Goal: Navigation & Orientation: Find specific page/section

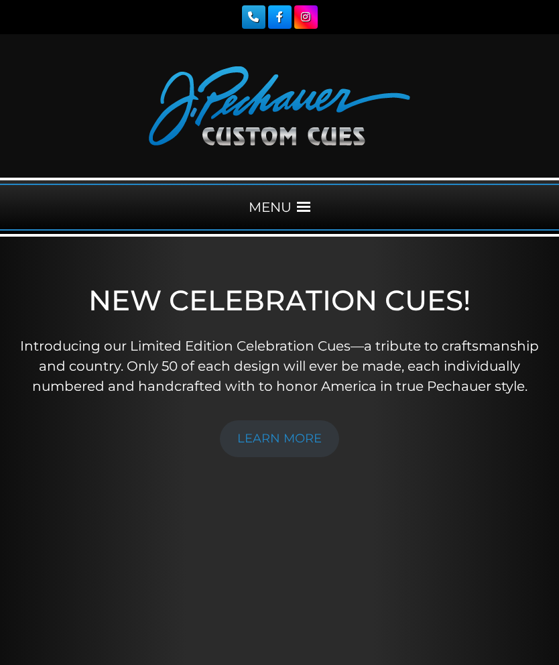
click at [304, 441] on link "LEARN MORE" at bounding box center [279, 438] width 119 height 37
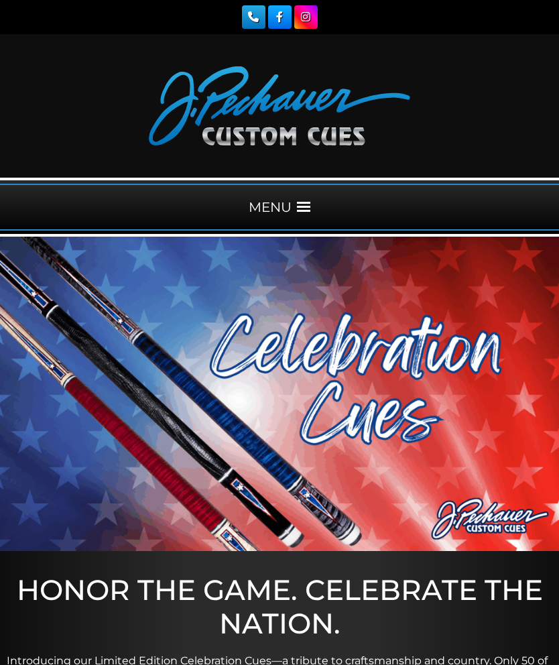
click at [305, 210] on span at bounding box center [303, 206] width 13 height 13
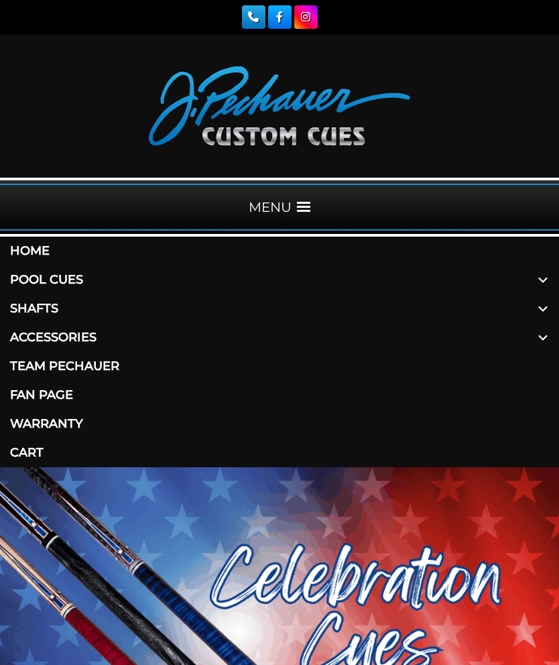
click at [107, 279] on link "Pool Cues" at bounding box center [279, 279] width 559 height 29
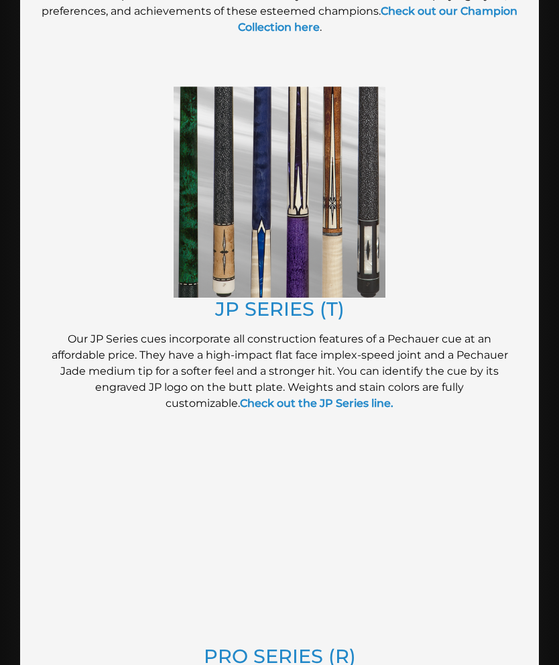
scroll to position [1013, 0]
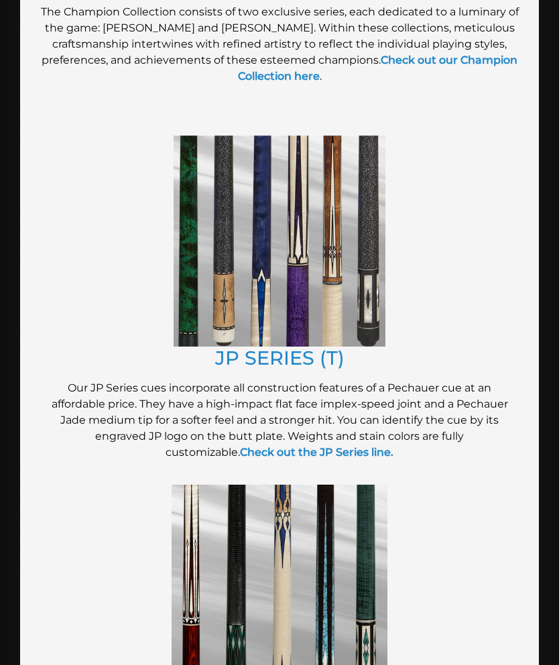
click at [336, 309] on img at bounding box center [280, 240] width 212 height 210
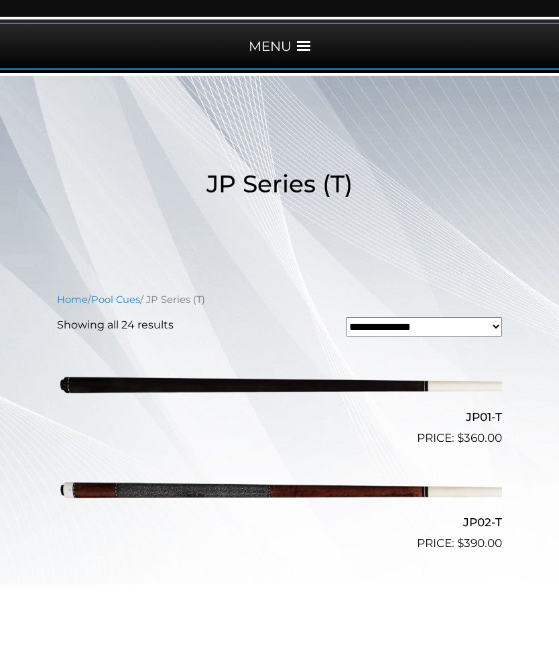
scroll to position [80, 0]
